Goal: Find specific page/section: Find specific page/section

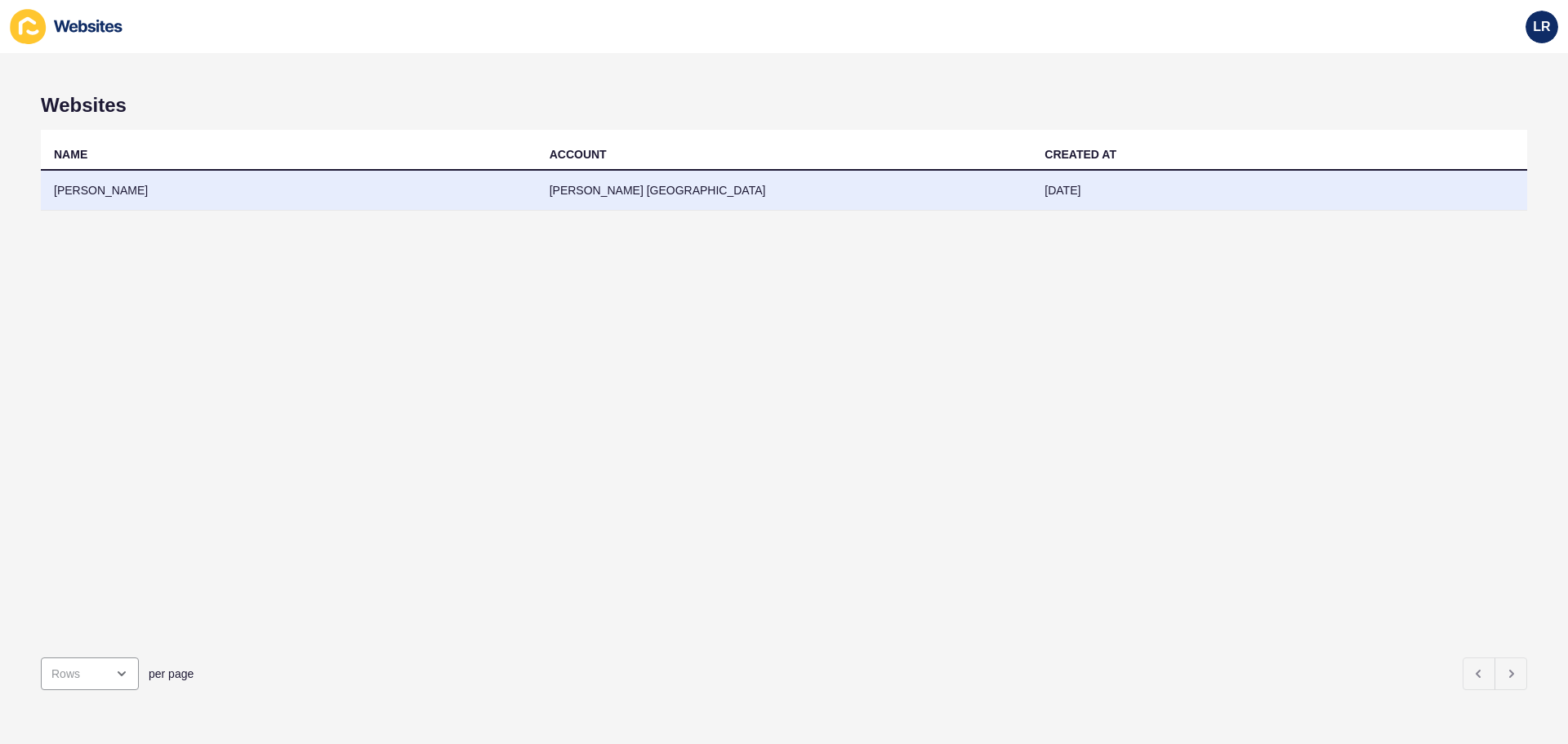
click at [680, 188] on td "[PERSON_NAME] [GEOGRAPHIC_DATA]" at bounding box center [784, 191] width 496 height 40
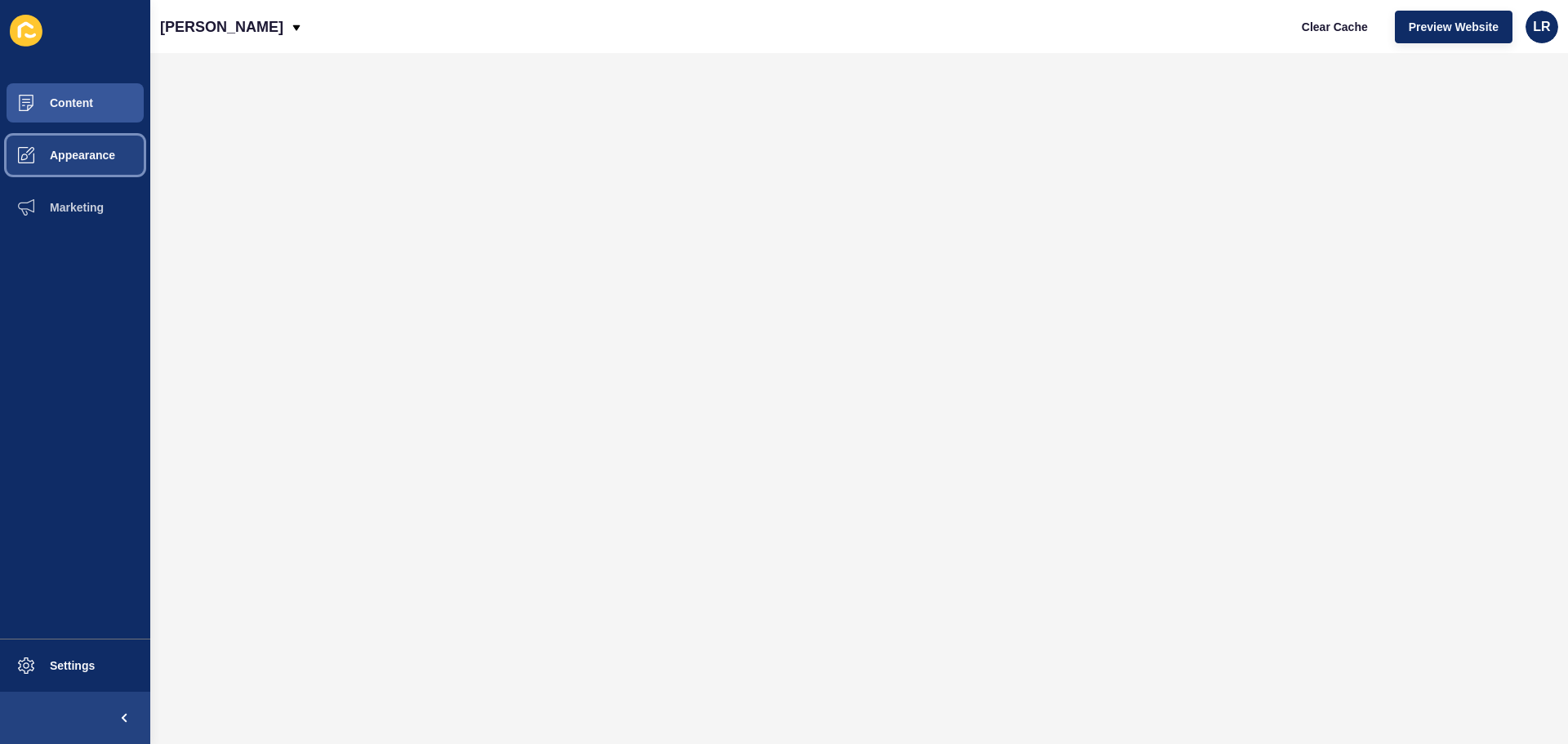
click at [75, 140] on button "Appearance" at bounding box center [75, 155] width 150 height 53
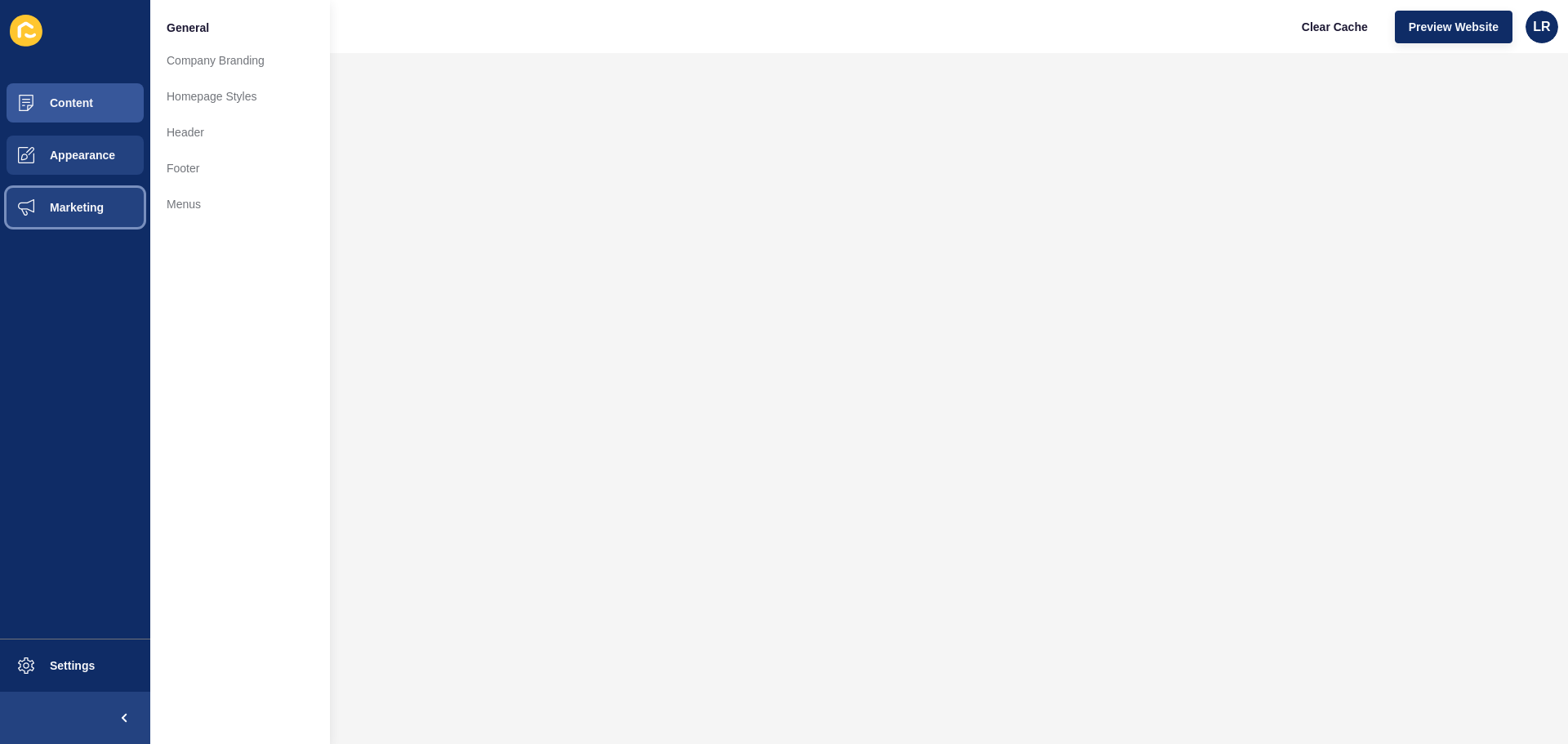
click at [88, 219] on button "Marketing" at bounding box center [75, 207] width 150 height 53
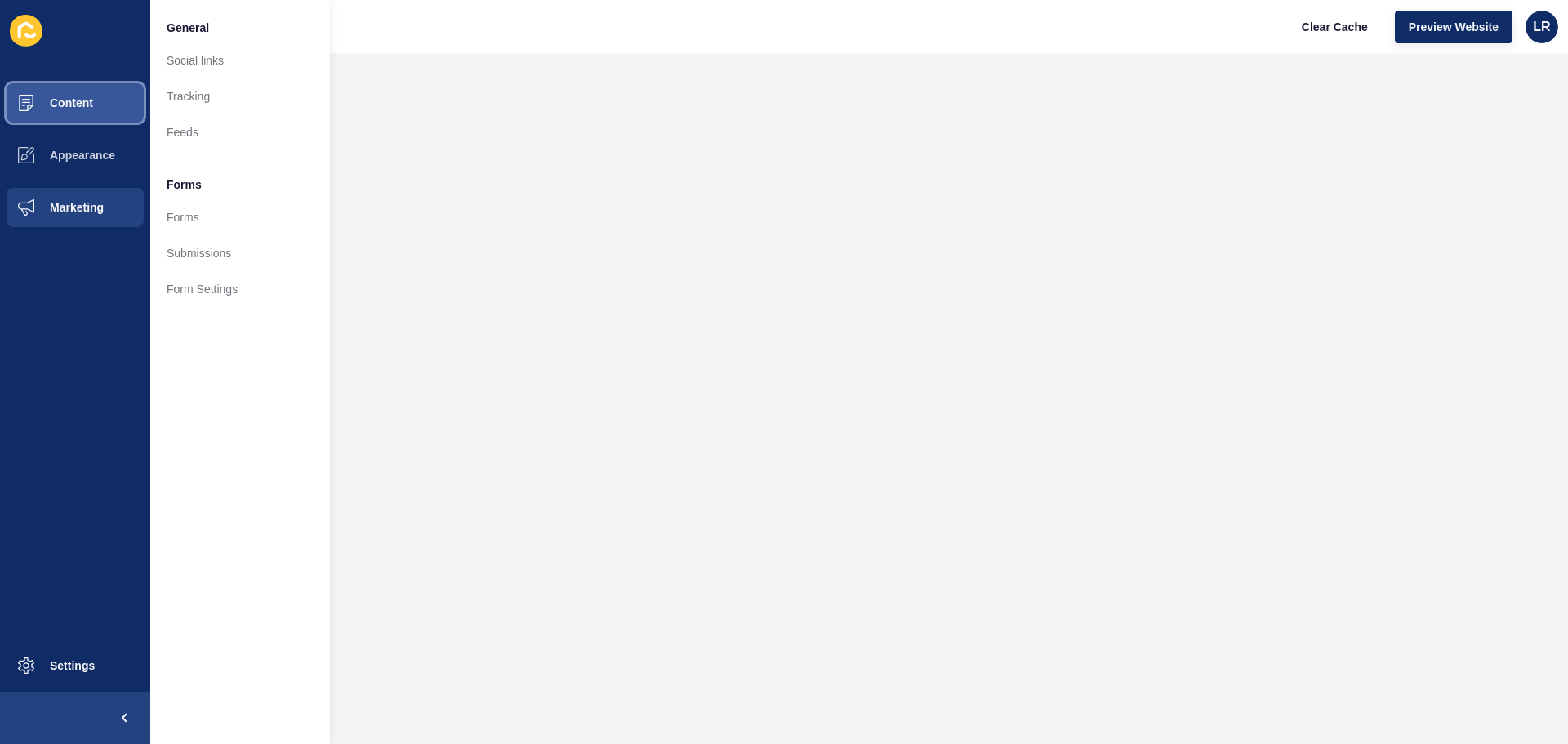
click at [80, 122] on button "Content" at bounding box center [75, 103] width 150 height 53
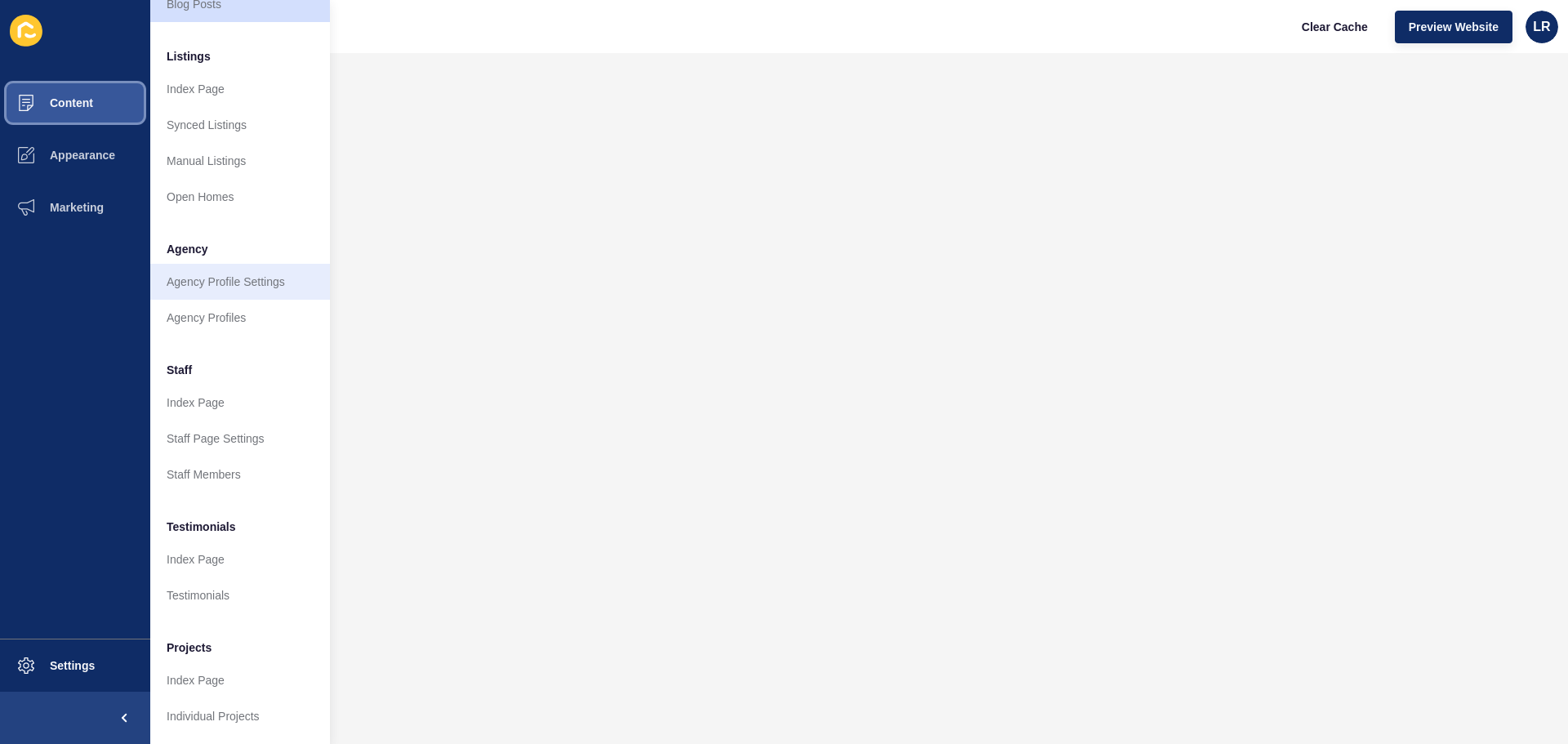
scroll to position [226, 0]
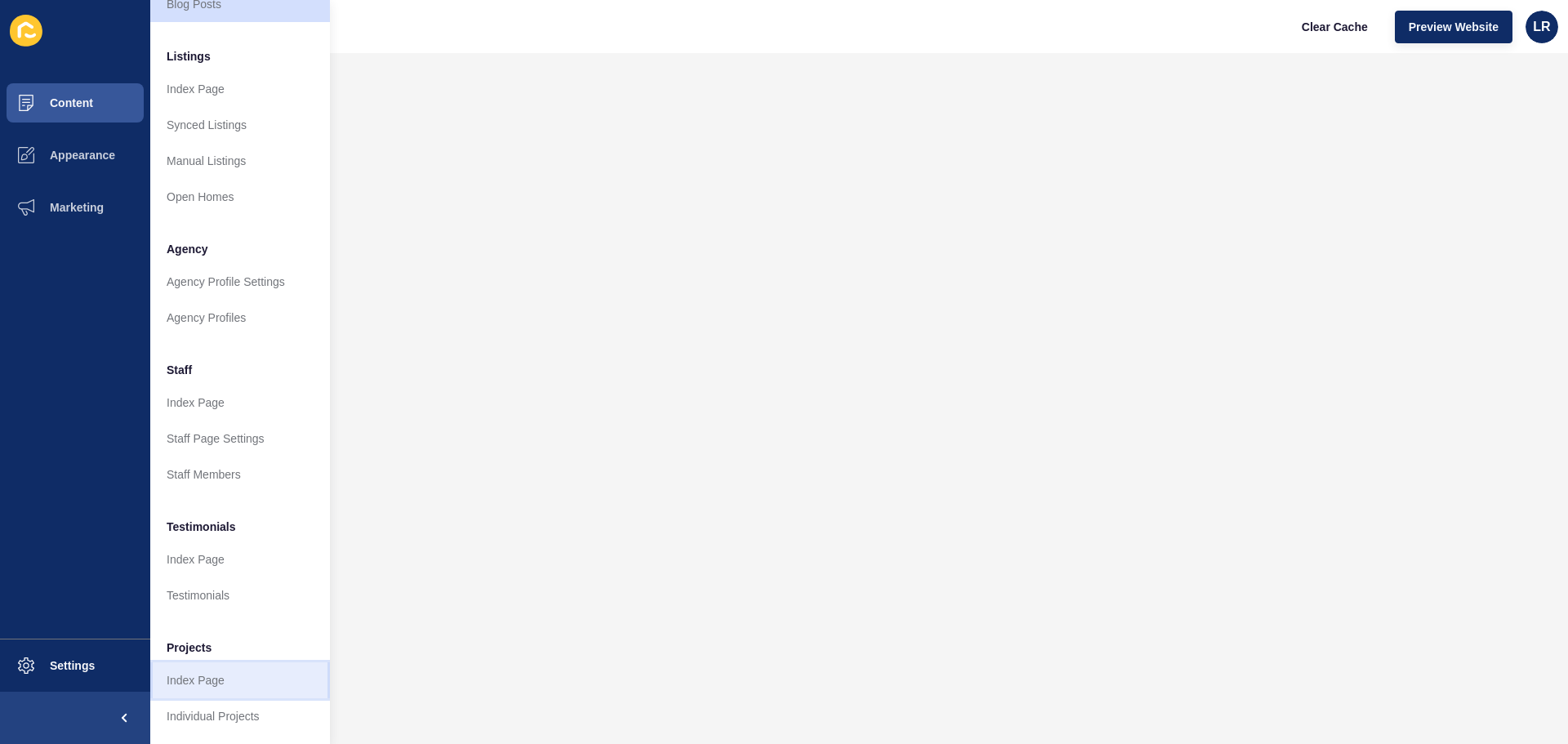
click at [250, 676] on link "Index Page" at bounding box center [240, 680] width 179 height 36
